Goal: Transaction & Acquisition: Purchase product/service

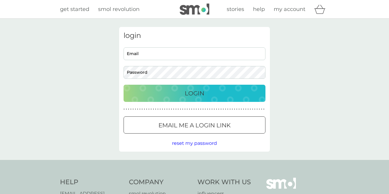
click at [170, 51] on input "Email" at bounding box center [195, 53] width 142 height 13
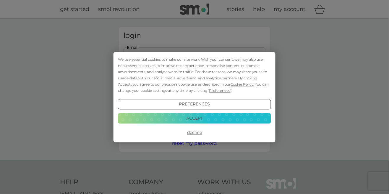
click at [300, 47] on div "We use essential cookies to make our site work. With your consent, we may also …" at bounding box center [194, 97] width 389 height 194
click at [205, 122] on button "Accept" at bounding box center [194, 118] width 153 height 11
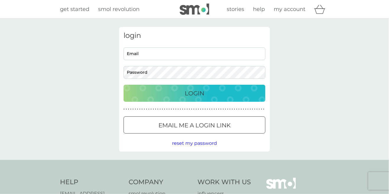
click at [152, 55] on input "Email" at bounding box center [195, 53] width 142 height 13
type input "rs696243@gmail.com"
click at [124, 85] on button "Login" at bounding box center [195, 93] width 142 height 17
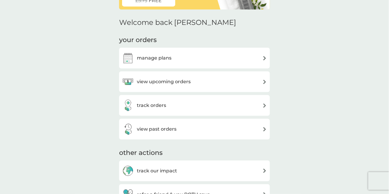
scroll to position [57, 0]
click at [204, 83] on div "view upcoming orders" at bounding box center [194, 82] width 145 height 12
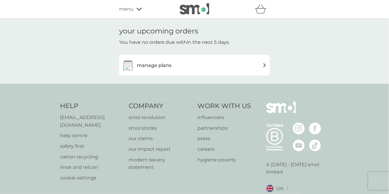
click at [249, 62] on div "manage plans" at bounding box center [194, 65] width 145 height 12
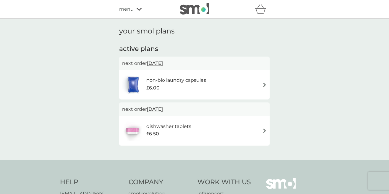
click at [217, 82] on div "non-bio laundry capsules £6.00" at bounding box center [194, 84] width 145 height 21
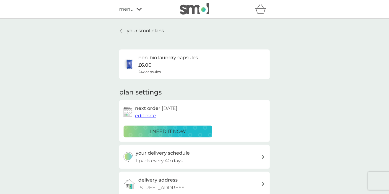
click at [187, 133] on div "i need it now" at bounding box center [168, 132] width 81 height 8
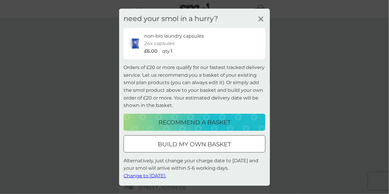
click at [193, 143] on div at bounding box center [194, 143] width 5 height 5
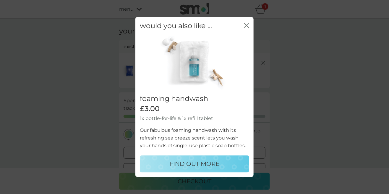
click at [248, 25] on icon "close" at bounding box center [246, 24] width 5 height 5
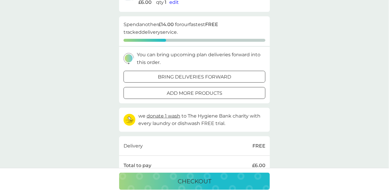
scroll to position [89, 0]
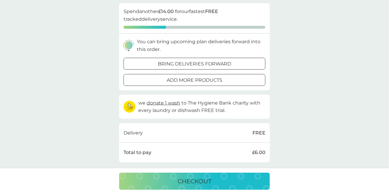
click at [198, 186] on p "checkout" at bounding box center [195, 180] width 34 height 9
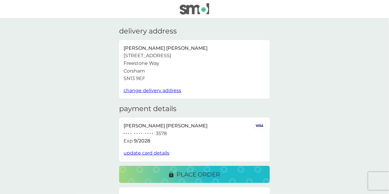
click at [211, 172] on p "place order" at bounding box center [199, 174] width 44 height 9
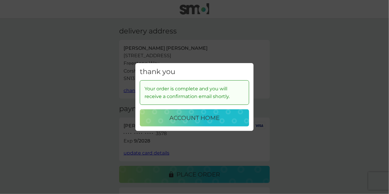
click at [209, 123] on p "account home" at bounding box center [195, 117] width 50 height 9
